Goal: Information Seeking & Learning: Find specific fact

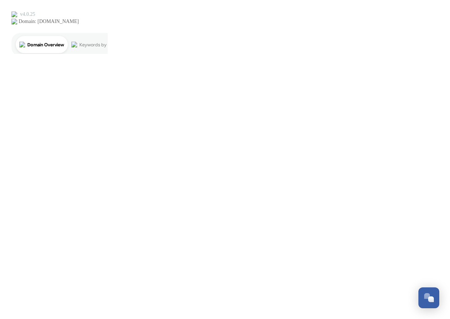
click at [311, 54] on html "Dismiss GoSquared Assistant Chat with SnapSea Team GoSquared Assistant Submit G…" at bounding box center [225, 27] width 450 height 54
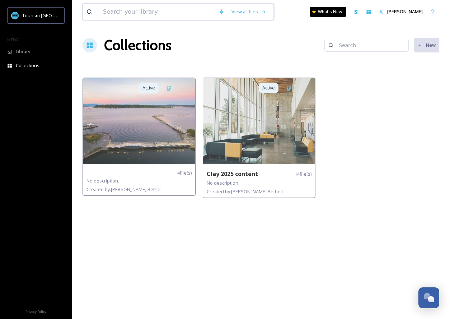
click at [140, 11] on input at bounding box center [157, 12] width 116 height 16
type input "h"
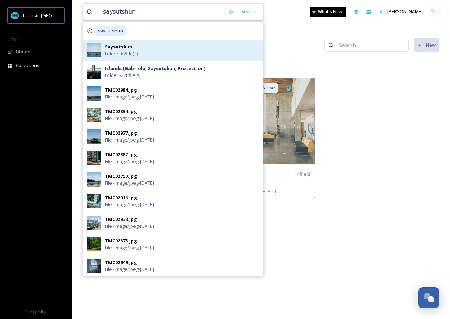
type input "saysutshun"
click at [131, 48] on strong "Saysutshun" at bounding box center [118, 46] width 27 height 6
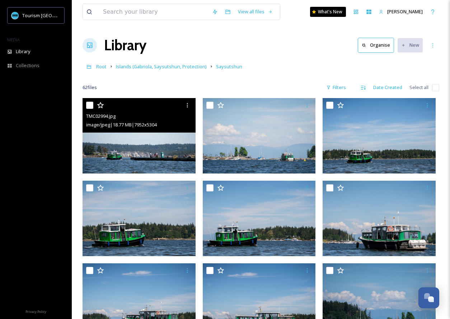
click at [133, 138] on img at bounding box center [139, 135] width 113 height 75
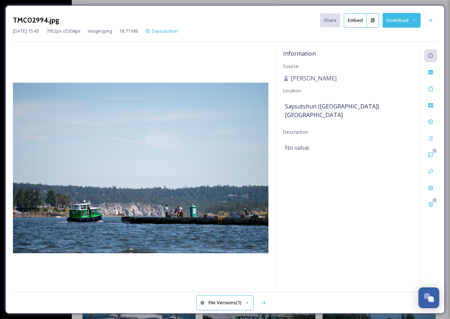
drag, startPoint x: 325, startPoint y: 119, endPoint x: 283, endPoint y: 106, distance: 44.1
click at [283, 106] on div "Information Source [PERSON_NAME] Location Saysutshun ([GEOGRAPHIC_DATA]) [GEOGR…" at bounding box center [348, 166] width 144 height 235
drag, startPoint x: 324, startPoint y: 78, endPoint x: 277, endPoint y: 79, distance: 47.0
click at [277, 79] on div "Information Source [PERSON_NAME] Location Saysutshun ([GEOGRAPHIC_DATA]) [GEOGR…" at bounding box center [348, 166] width 144 height 235
copy span "[PERSON_NAME]"
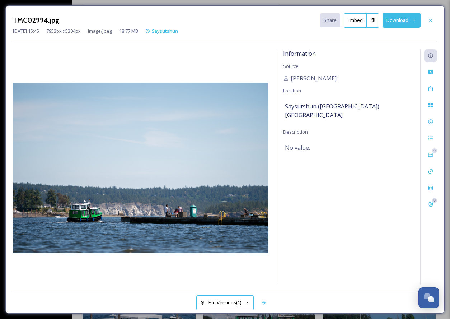
click at [320, 109] on span "Saysutshun ([GEOGRAPHIC_DATA]) [GEOGRAPHIC_DATA]" at bounding box center [348, 110] width 126 height 17
click at [327, 115] on span "Saysutshun ([GEOGRAPHIC_DATA]) [GEOGRAPHIC_DATA]" at bounding box center [348, 110] width 126 height 17
click at [435, 20] on div at bounding box center [430, 20] width 13 height 13
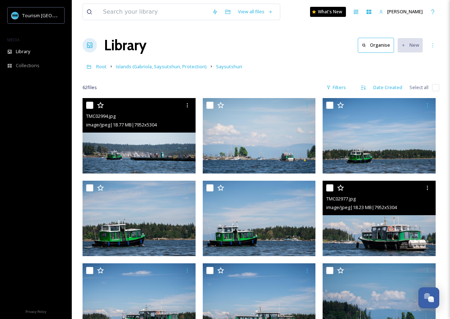
click at [390, 239] on img at bounding box center [379, 218] width 113 height 75
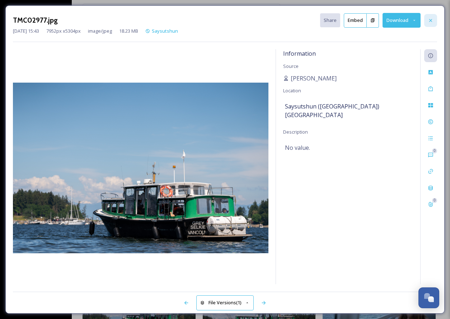
click at [435, 18] on div at bounding box center [430, 20] width 13 height 13
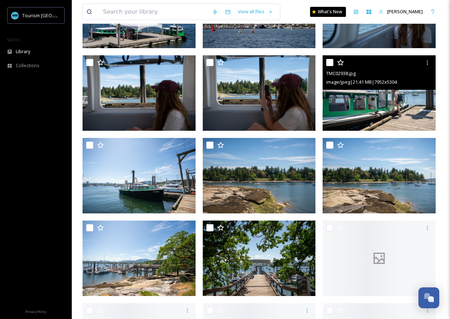
scroll to position [375, 0]
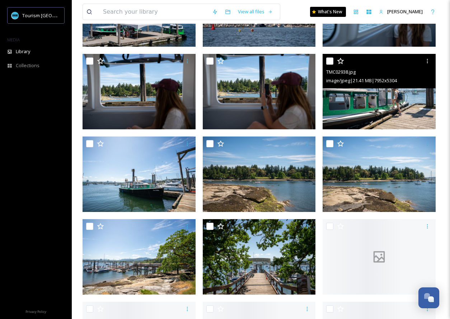
click at [408, 95] on img at bounding box center [379, 91] width 113 height 75
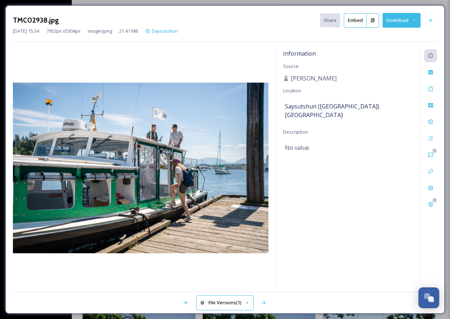
drag, startPoint x: 326, startPoint y: 115, endPoint x: 284, endPoint y: 108, distance: 43.3
click at [283, 108] on div "Information Source [PERSON_NAME] Location Saysutshun ([GEOGRAPHIC_DATA]) [GEOGR…" at bounding box center [348, 166] width 144 height 235
copy span "Saysutshun ([GEOGRAPHIC_DATA]) [GEOGRAPHIC_DATA]"
click at [333, 112] on span "Saysutshun ([GEOGRAPHIC_DATA]) [GEOGRAPHIC_DATA]" at bounding box center [348, 110] width 126 height 17
click at [148, 3] on div "TMC02938.jpg Share Embed Download [DATE] 15:24 7952 px x 5304 px image/jpeg 21.…" at bounding box center [225, 159] width 450 height 319
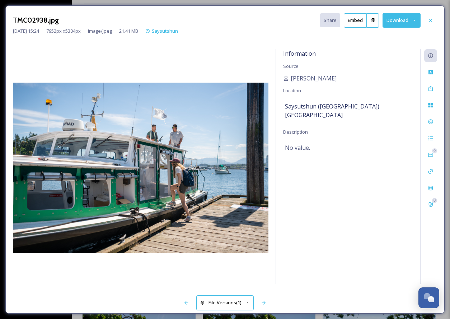
click at [148, 3] on div "TMC02938.jpg Share Embed Download [DATE] 15:24 7952 px x 5304 px image/jpeg 21.…" at bounding box center [225, 159] width 450 height 319
click at [430, 20] on icon at bounding box center [431, 21] width 6 height 6
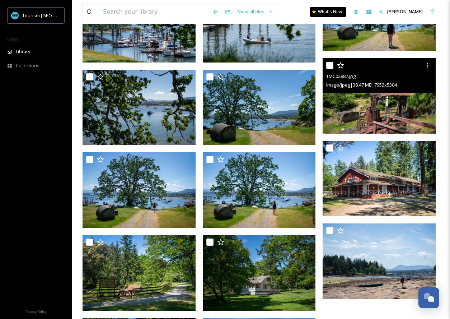
scroll to position [949, 0]
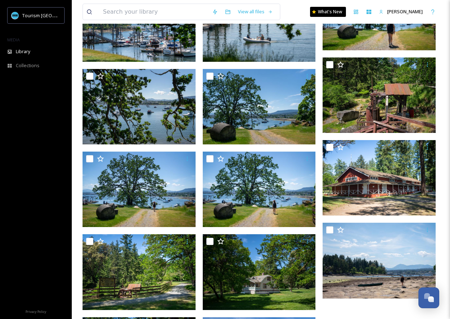
click at [379, 27] on img at bounding box center [379, 12] width 113 height 75
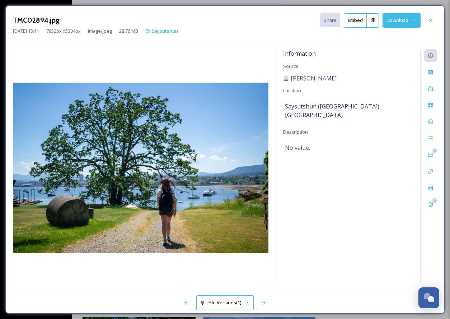
click at [171, 4] on div "TMC02894.jpg Share Embed Download [DATE] 15:11 7952 px x 5304 px image/jpeg 28.…" at bounding box center [225, 159] width 450 height 319
click at [433, 20] on icon at bounding box center [431, 21] width 6 height 6
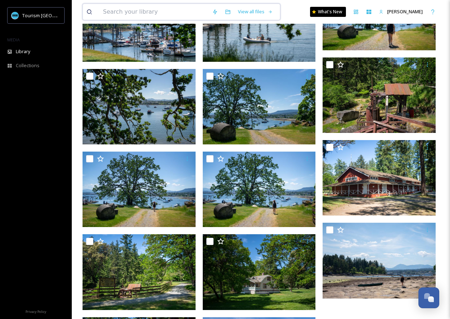
click at [193, 13] on input at bounding box center [153, 12] width 109 height 16
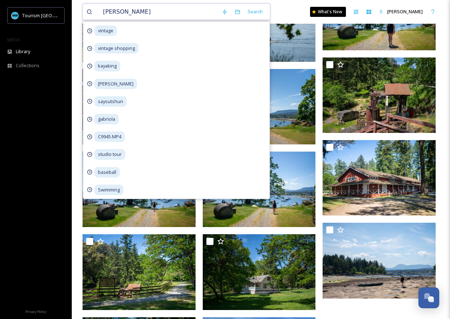
type input "[PERSON_NAME]"
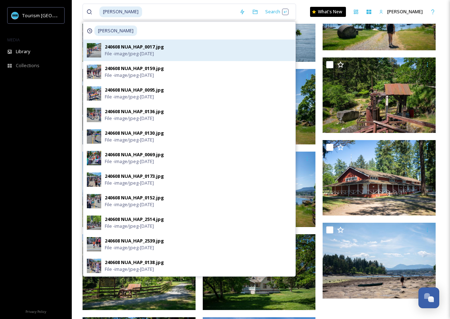
click at [192, 47] on div "240608 NUA_HAP_0017.jpg File - image/jpeg - [DATE]" at bounding box center [198, 50] width 187 height 14
